Goal: Information Seeking & Learning: Learn about a topic

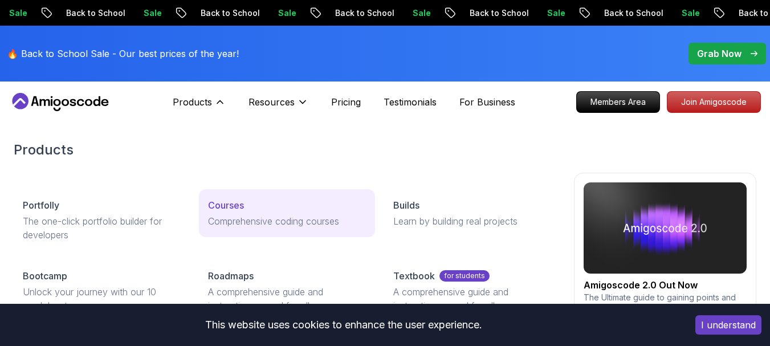
scroll to position [57, 0]
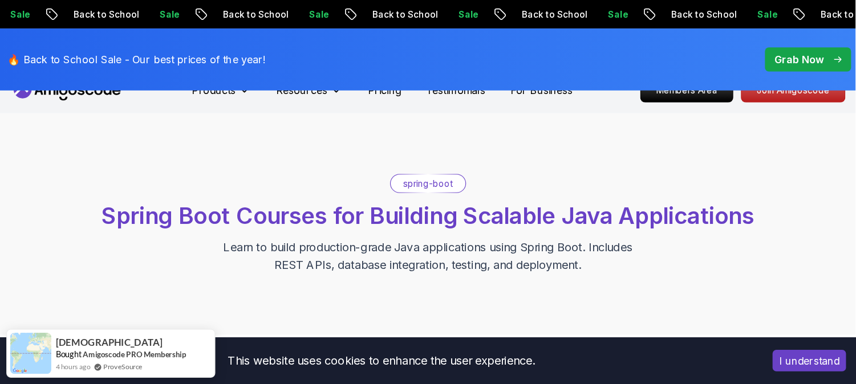
scroll to position [0, 0]
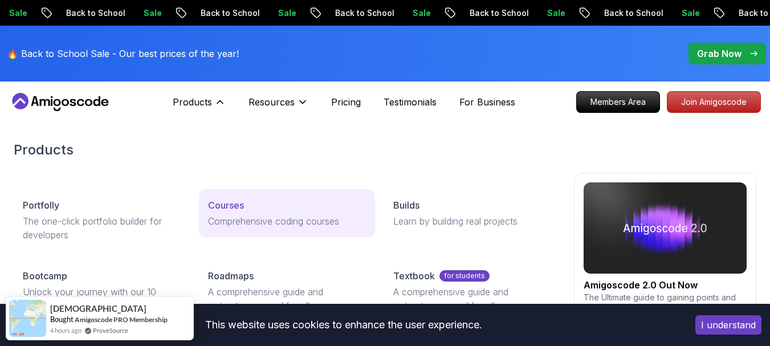
click at [237, 214] on link "Courses Comprehensive coding courses" at bounding box center [287, 213] width 176 height 48
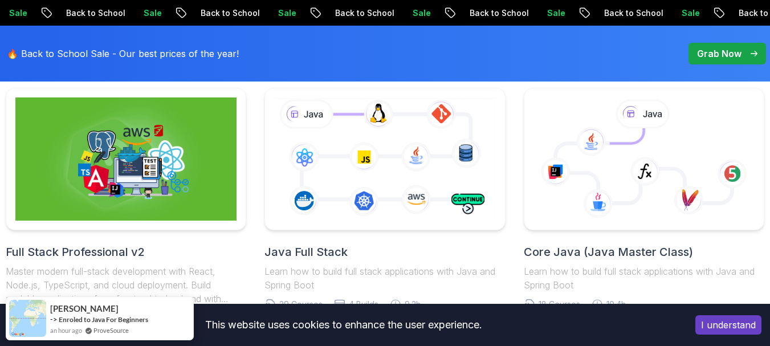
scroll to position [285, 0]
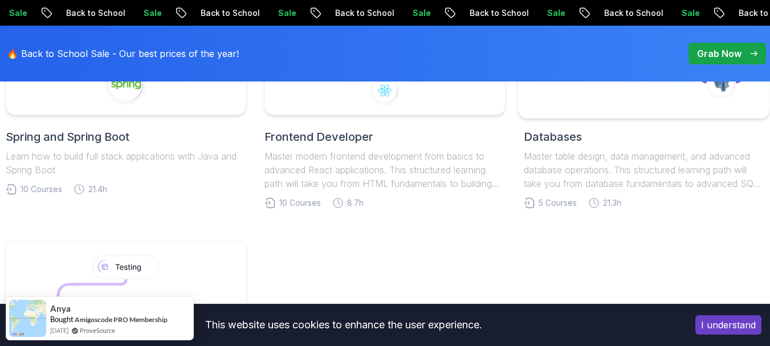
scroll to position [574, 0]
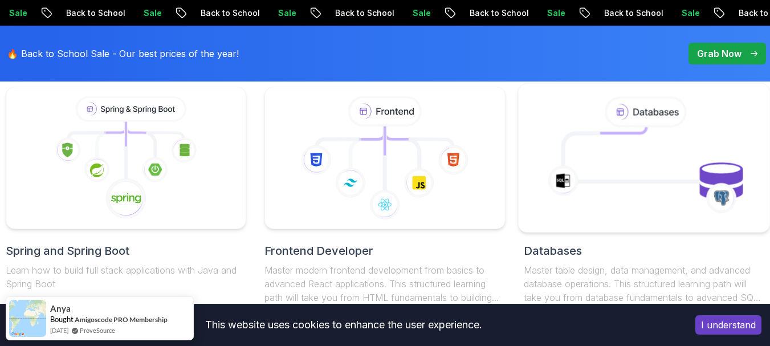
click at [645, 178] on icon at bounding box center [644, 157] width 233 height 125
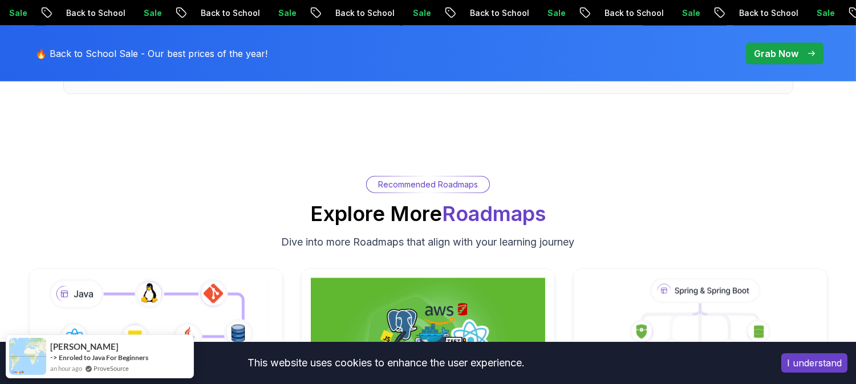
scroll to position [2471, 0]
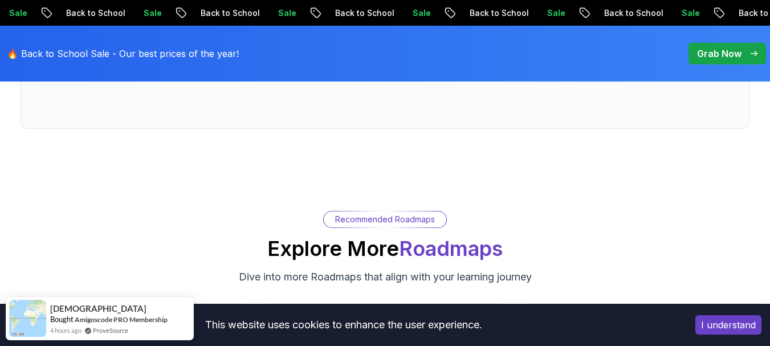
scroll to position [4049, 0]
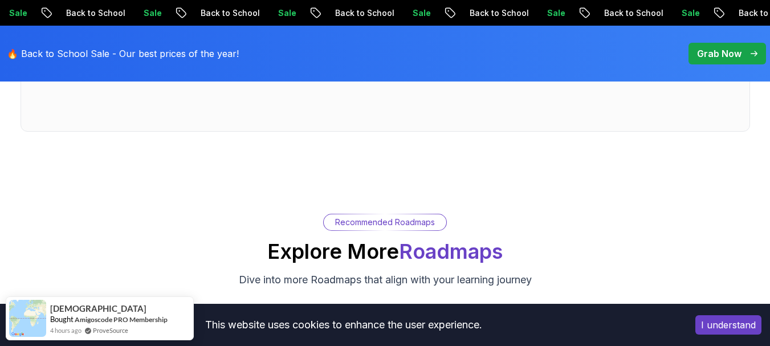
click at [709, 53] on p "Grab Now" at bounding box center [719, 54] width 44 height 14
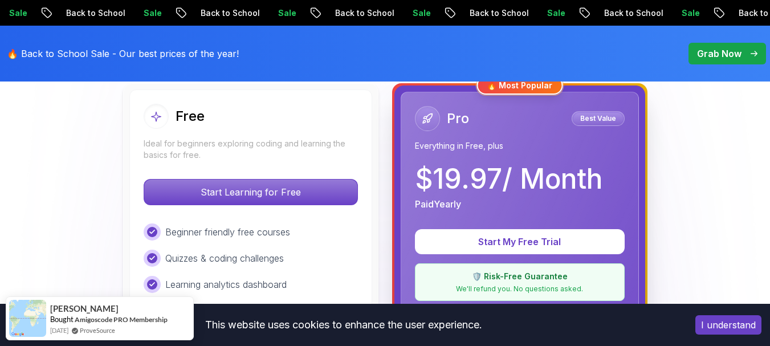
scroll to position [399, 0]
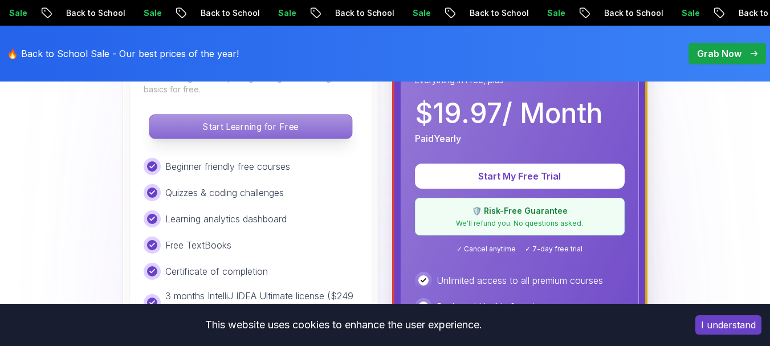
click at [274, 124] on p "Start Learning for Free" at bounding box center [250, 127] width 202 height 24
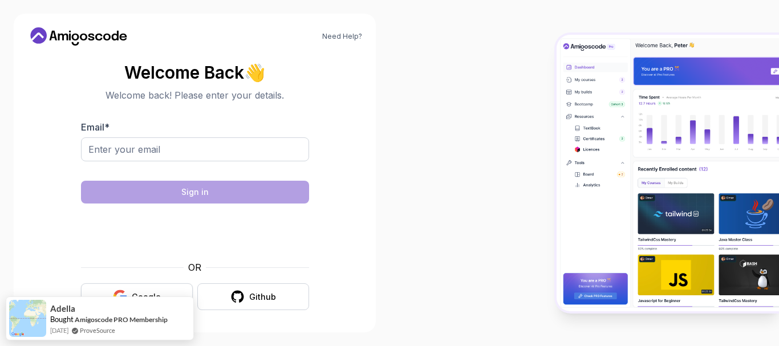
click at [151, 288] on button "Google" at bounding box center [137, 296] width 112 height 27
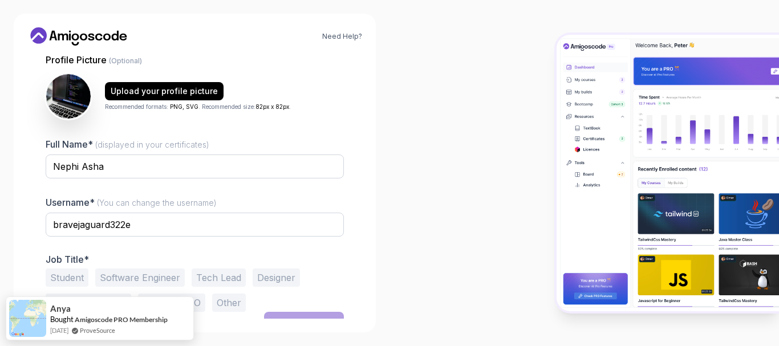
scroll to position [129, 0]
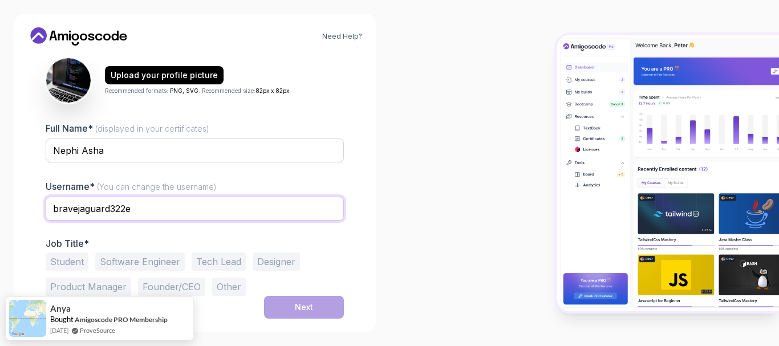
click at [170, 209] on input "bravejaguard322e" at bounding box center [195, 209] width 298 height 24
drag, startPoint x: 172, startPoint y: 208, endPoint x: 54, endPoint y: 198, distance: 117.8
click at [54, 198] on input "bravejaguard322e" at bounding box center [195, 209] width 298 height 24
type input "ashanephi"
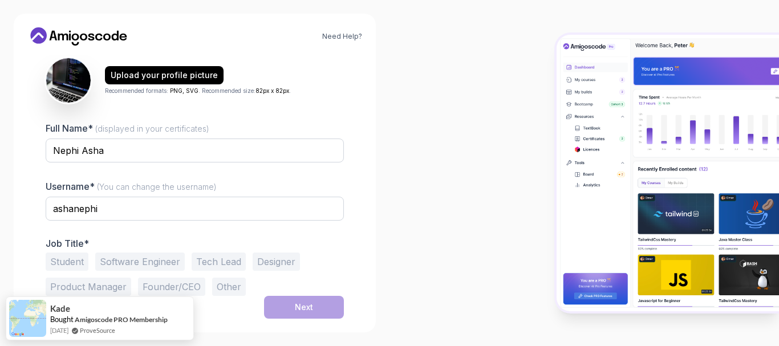
click at [219, 170] on div at bounding box center [195, 170] width 298 height 10
click at [168, 265] on button "Software Engineer" at bounding box center [140, 262] width 90 height 18
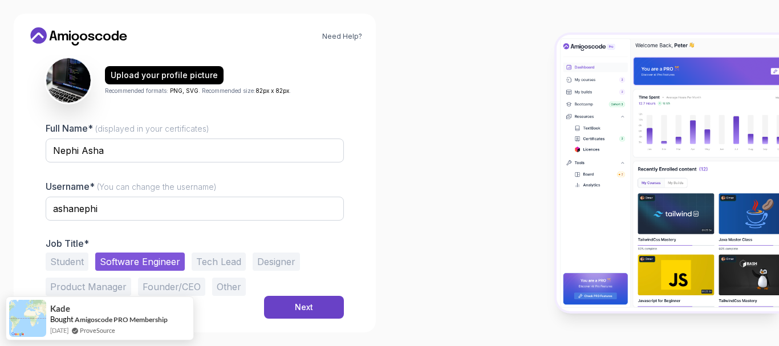
click at [72, 261] on button "Student" at bounding box center [67, 262] width 43 height 18
click at [111, 259] on button "Software Engineer" at bounding box center [140, 262] width 90 height 18
drag, startPoint x: 67, startPoint y: 261, endPoint x: 101, endPoint y: 261, distance: 34.2
click at [67, 261] on button "Student" at bounding box center [67, 262] width 43 height 18
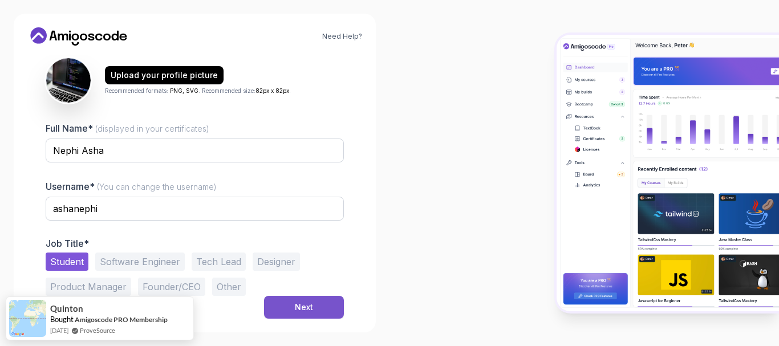
click at [304, 309] on div "Next" at bounding box center [304, 307] width 18 height 11
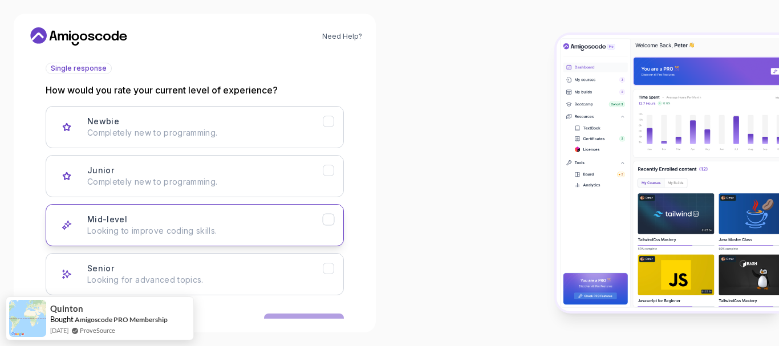
click at [278, 230] on p "Looking to improve coding skills." at bounding box center [205, 230] width 236 height 11
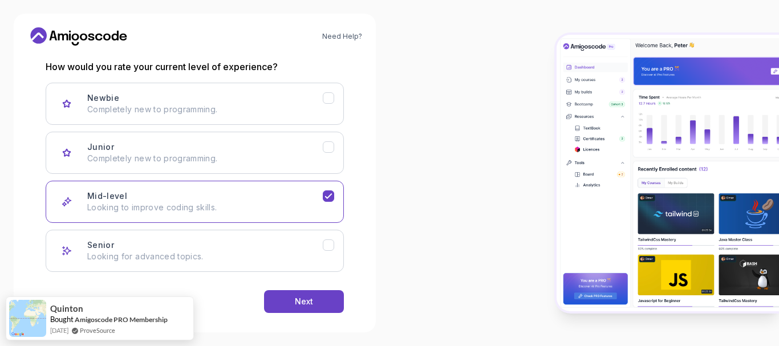
scroll to position [165, 0]
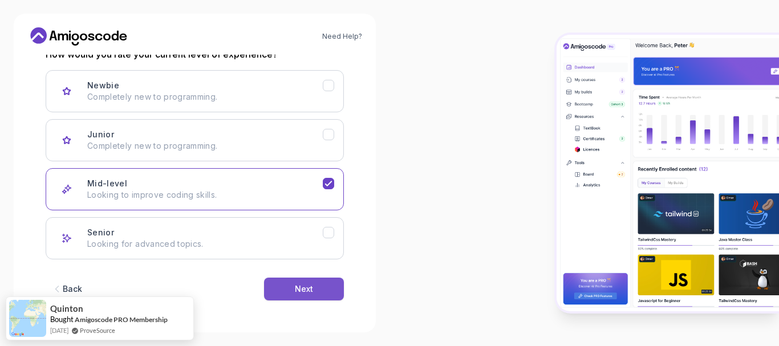
click at [288, 288] on button "Next" at bounding box center [304, 289] width 80 height 23
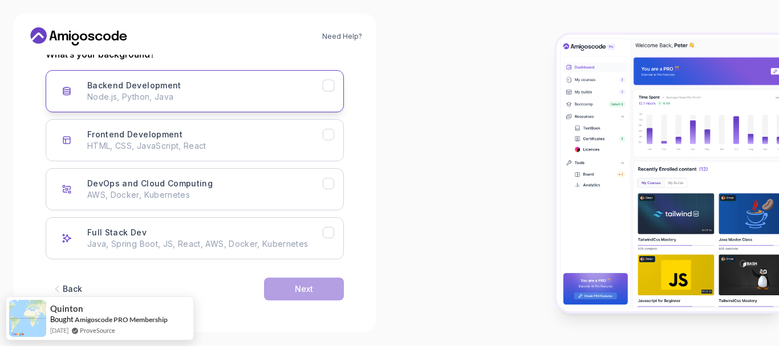
click at [298, 99] on p "Node.js, Python, Java" at bounding box center [205, 96] width 236 height 11
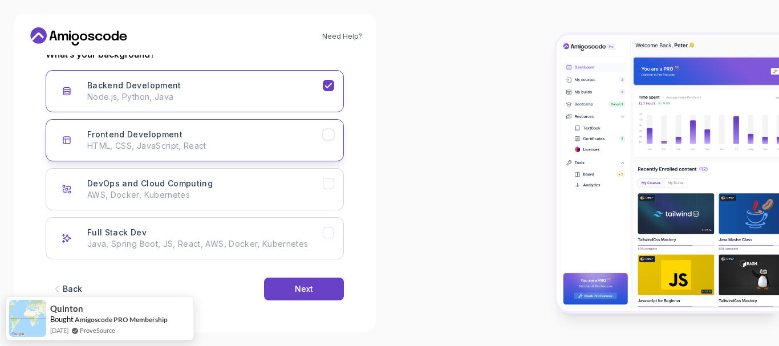
click at [285, 145] on p "HTML, CSS, JavaScript, React" at bounding box center [205, 145] width 236 height 11
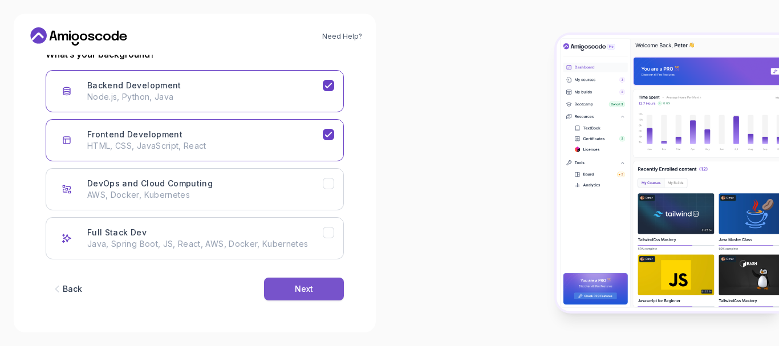
click at [283, 288] on button "Next" at bounding box center [304, 289] width 80 height 23
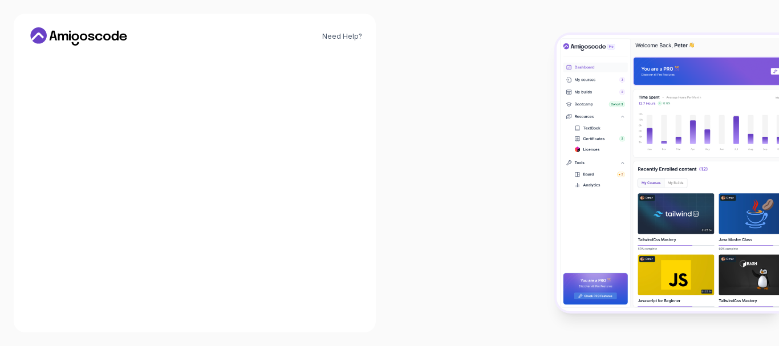
scroll to position [152, 0]
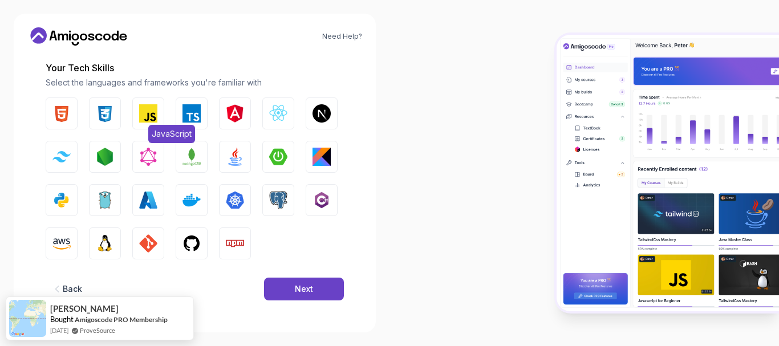
click at [141, 117] on img "button" at bounding box center [148, 113] width 18 height 18
click at [103, 117] on img "button" at bounding box center [105, 113] width 18 height 18
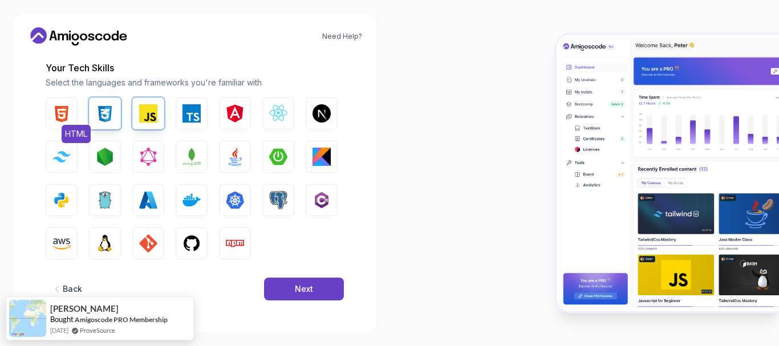
click at [65, 114] on img "button" at bounding box center [61, 113] width 18 height 18
click at [88, 153] on div "HTML CSS JavaScript TypeScript Angular React.js Next.js Tailwind CSS Node.js Gr…" at bounding box center [195, 179] width 298 height 162
click at [93, 153] on button "Node.js" at bounding box center [105, 157] width 32 height 32
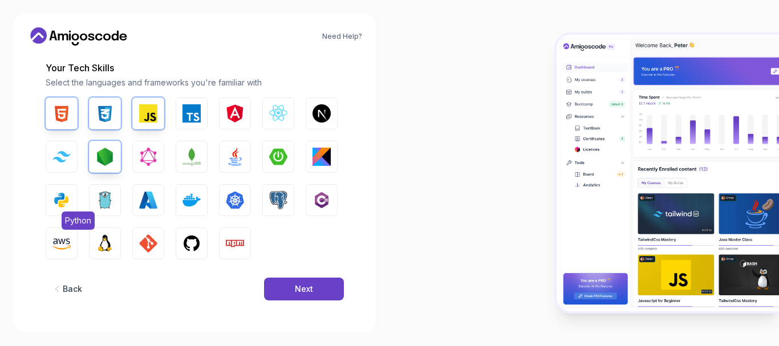
click at [63, 190] on button "Python" at bounding box center [62, 200] width 32 height 32
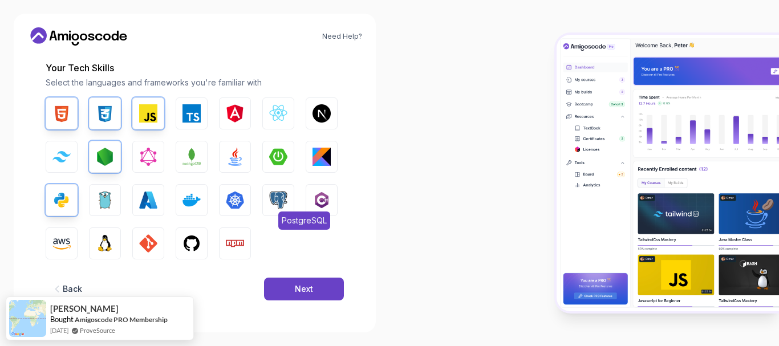
click at [286, 202] on img "button" at bounding box center [278, 200] width 18 height 18
click at [314, 197] on img "button" at bounding box center [321, 200] width 18 height 18
click at [105, 243] on img "button" at bounding box center [105, 243] width 18 height 18
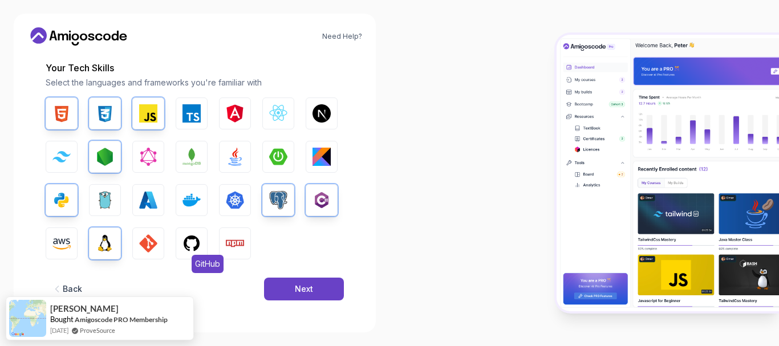
click at [187, 243] on img "button" at bounding box center [191, 243] width 18 height 18
click at [224, 243] on button "Npm" at bounding box center [235, 244] width 32 height 32
click at [298, 293] on div "Next" at bounding box center [304, 288] width 18 height 11
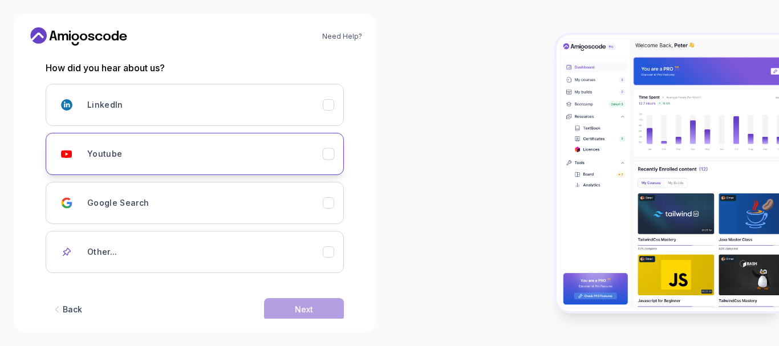
click at [178, 155] on div "Youtube" at bounding box center [205, 154] width 236 height 23
click at [281, 304] on button "Next" at bounding box center [304, 309] width 80 height 23
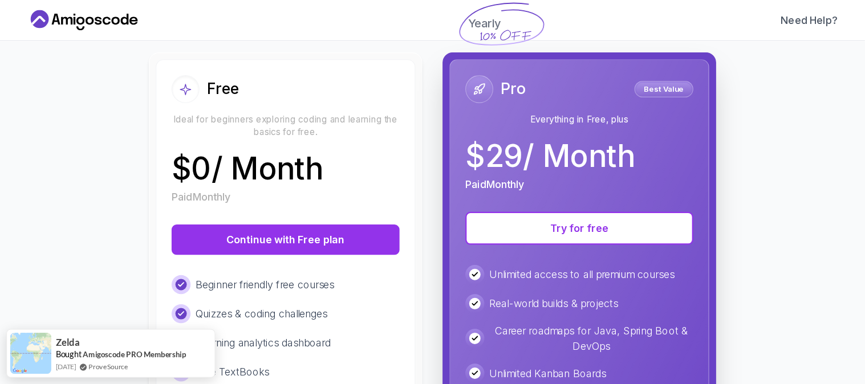
scroll to position [114, 0]
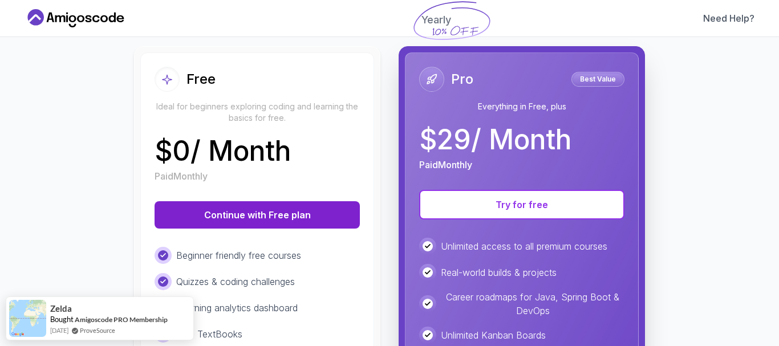
click at [251, 223] on button "Continue with Free plan" at bounding box center [257, 214] width 205 height 27
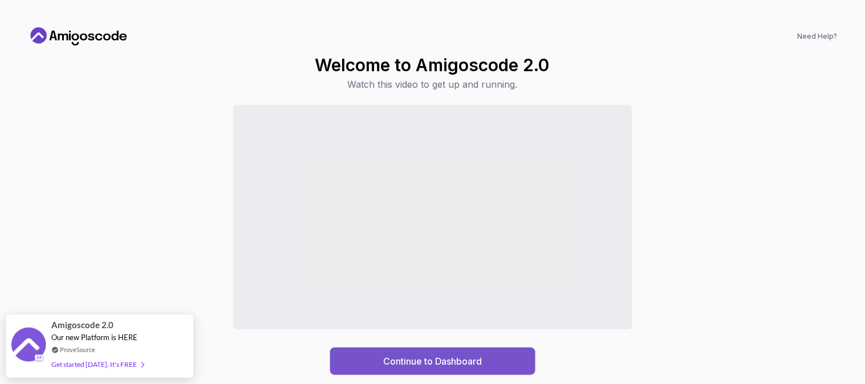
click at [470, 346] on div "Continue to Dashboard" at bounding box center [432, 362] width 99 height 14
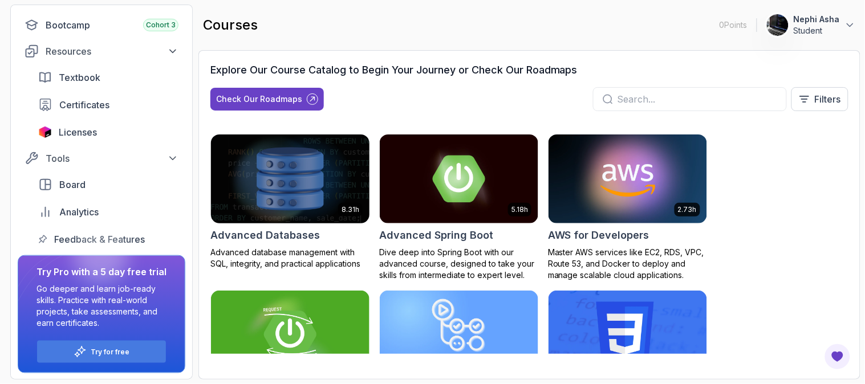
click at [295, 194] on img at bounding box center [290, 178] width 167 height 93
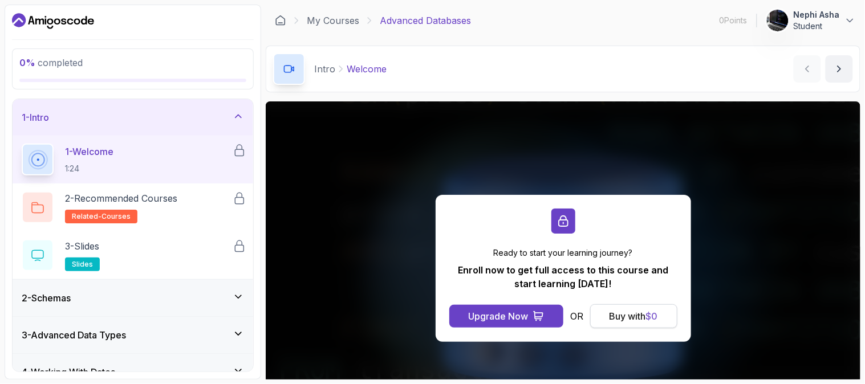
click at [611, 315] on div "Buy with $ 0" at bounding box center [634, 317] width 48 height 14
click at [167, 168] on div "1 - Welcome 1:24" at bounding box center [127, 160] width 211 height 32
click at [163, 205] on p "2 - Recommended Courses" at bounding box center [121, 199] width 112 height 14
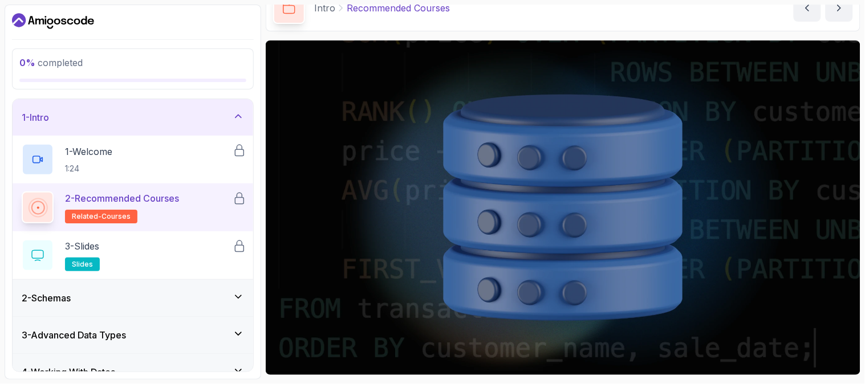
scroll to position [135, 0]
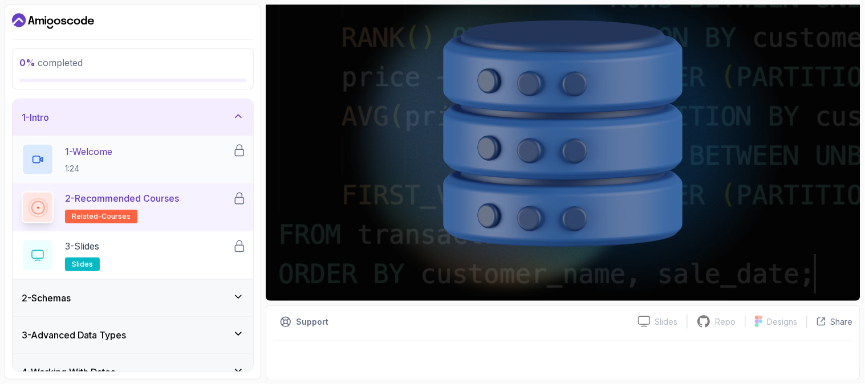
click at [213, 159] on div "1 - Welcome 1:24" at bounding box center [127, 160] width 211 height 32
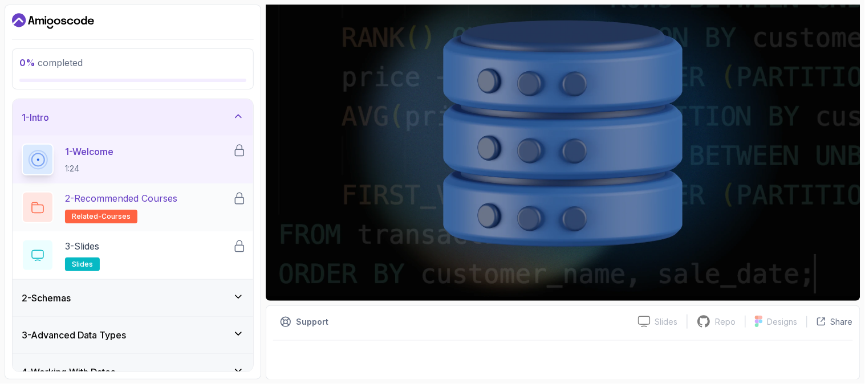
click at [177, 195] on p "2 - Recommended Courses" at bounding box center [121, 199] width 112 height 14
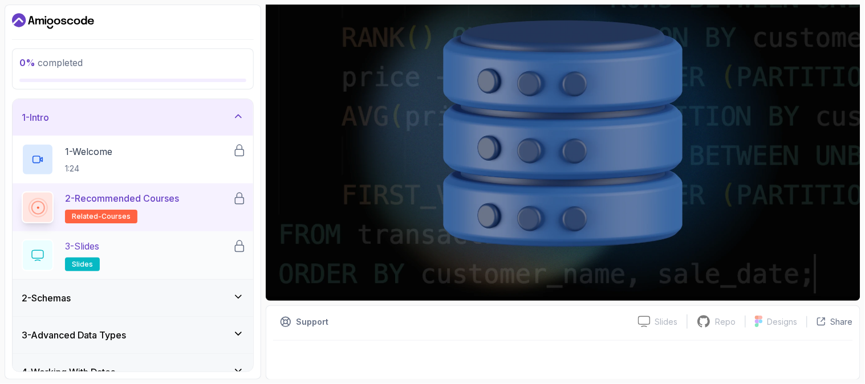
click at [158, 238] on div "3 - Slides slides" at bounding box center [133, 256] width 241 height 48
click at [149, 295] on div "2 - Schemas" at bounding box center [133, 298] width 222 height 14
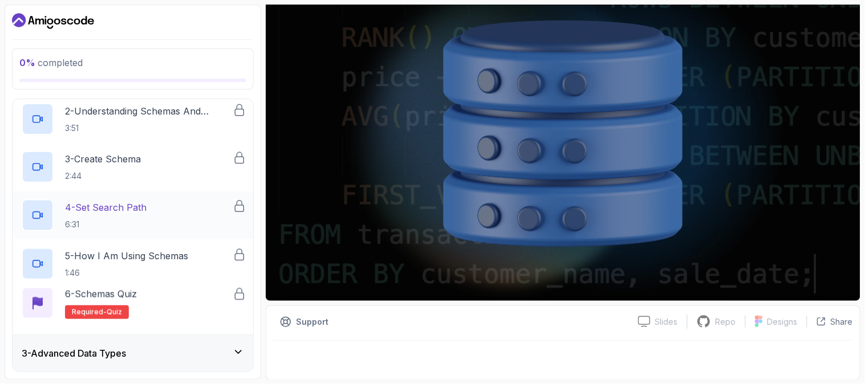
scroll to position [127, 0]
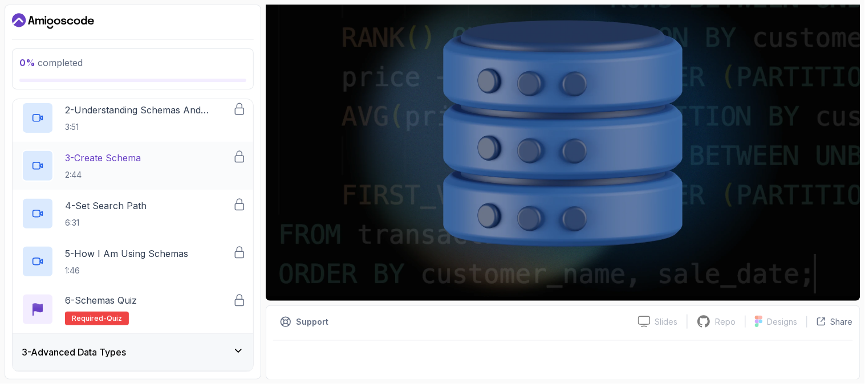
click at [147, 177] on div "3 - Create Schema 2:44" at bounding box center [127, 166] width 211 height 32
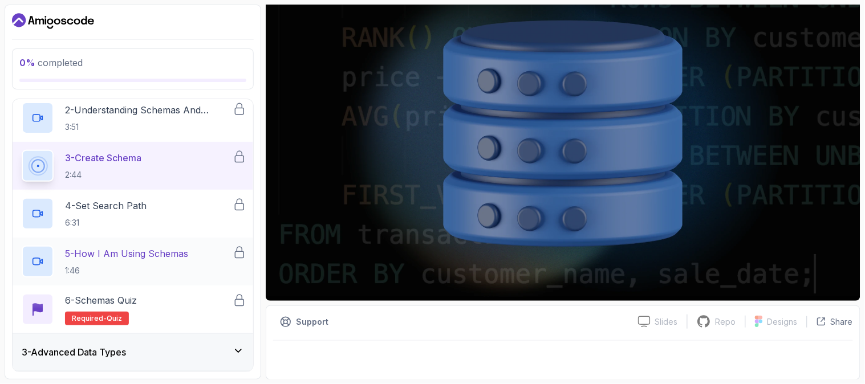
click at [129, 257] on p "5 - How I Am Using Schemas" at bounding box center [126, 254] width 123 height 14
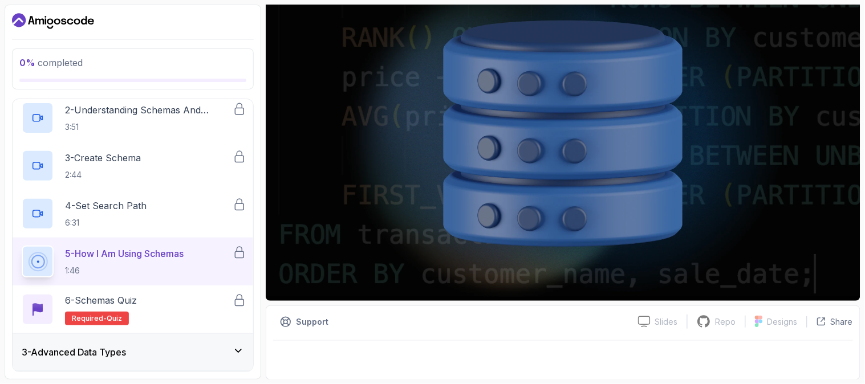
click at [565, 209] on img at bounding box center [563, 133] width 595 height 335
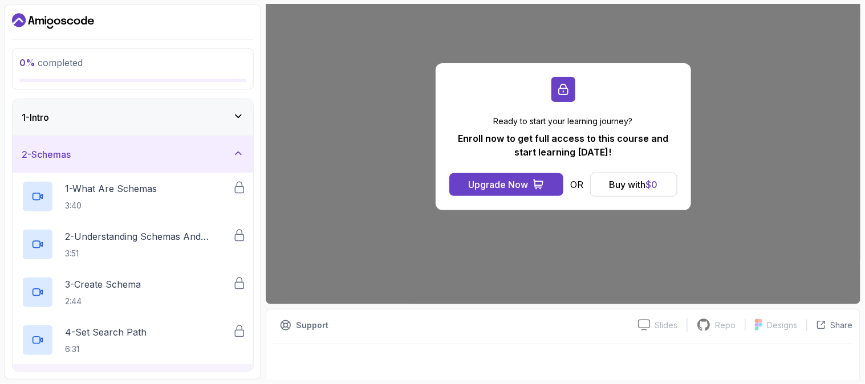
scroll to position [135, 0]
